Goal: Transaction & Acquisition: Purchase product/service

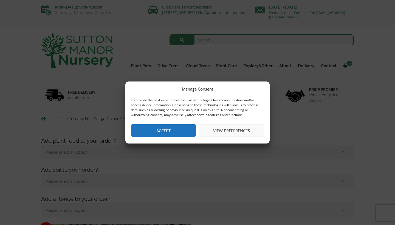
click at [178, 132] on button "Accept" at bounding box center [163, 130] width 65 height 12
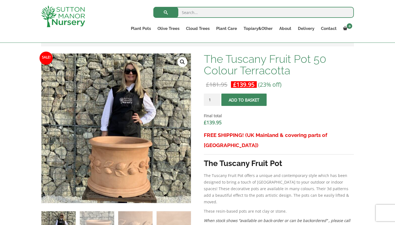
scroll to position [166, 0]
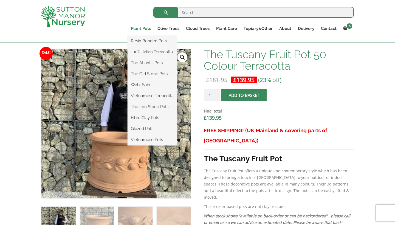
click at [145, 29] on link "Plant Pots" at bounding box center [141, 29] width 27 height 8
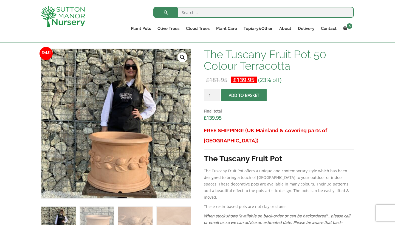
click at [190, 12] on input "search" at bounding box center [253, 12] width 201 height 11
paste input "Plant Pot"
type input "Plant Pot"
click at [166, 12] on button "submit" at bounding box center [165, 12] width 25 height 11
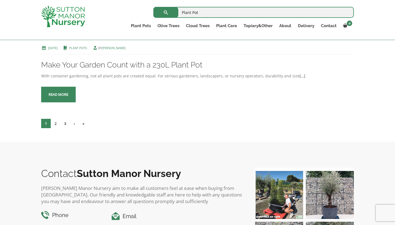
scroll to position [1298, 0]
click at [57, 128] on link "2" at bounding box center [56, 123] width 10 height 9
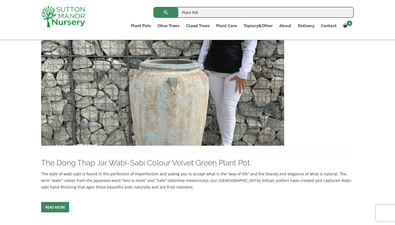
scroll to position [1751, 0]
